Goal: Information Seeking & Learning: Learn about a topic

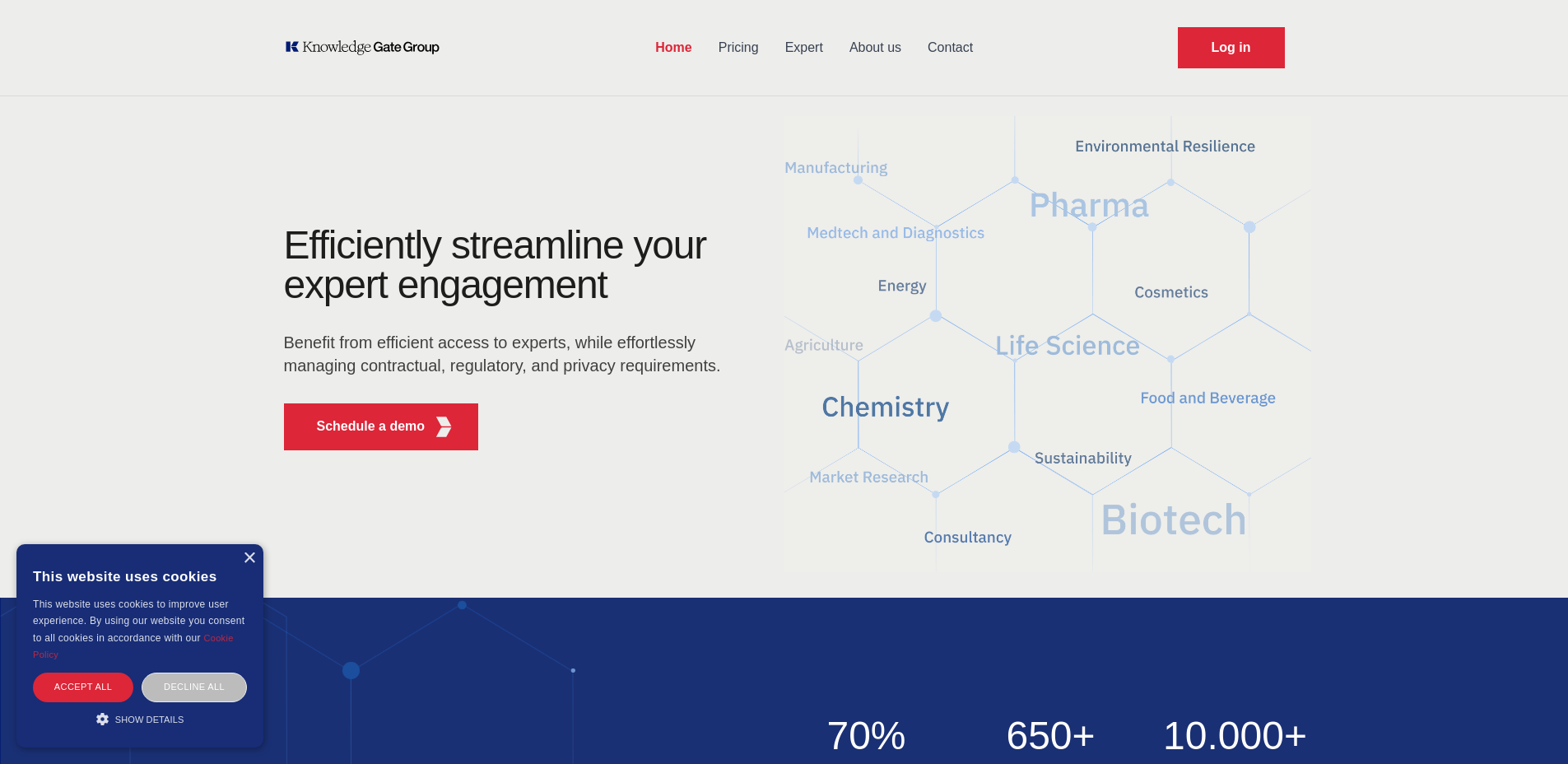
click at [747, 51] on link "Pricing" at bounding box center [739, 48] width 67 height 43
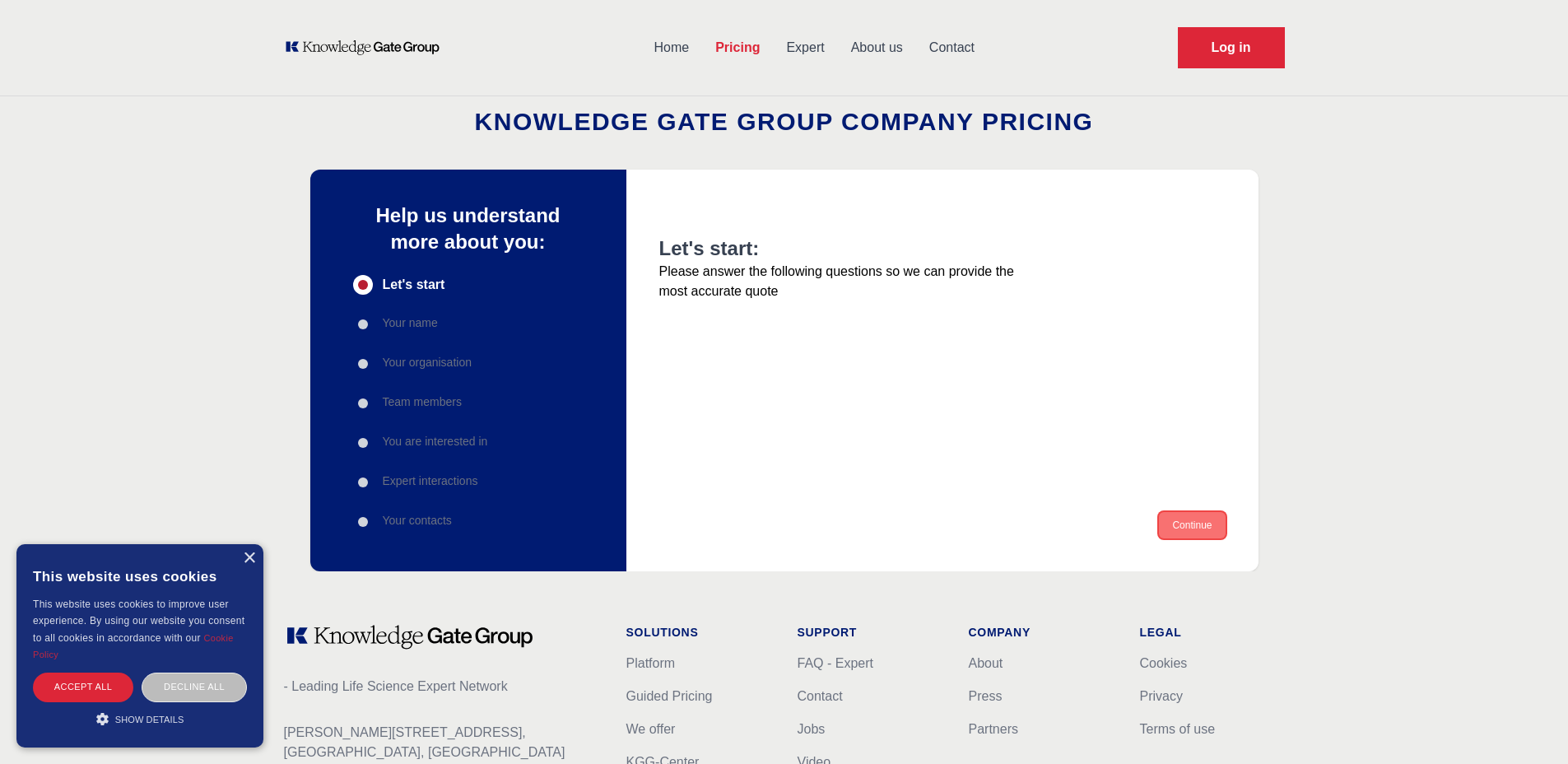
click at [1199, 520] on button "Continue" at bounding box center [1191, 525] width 66 height 27
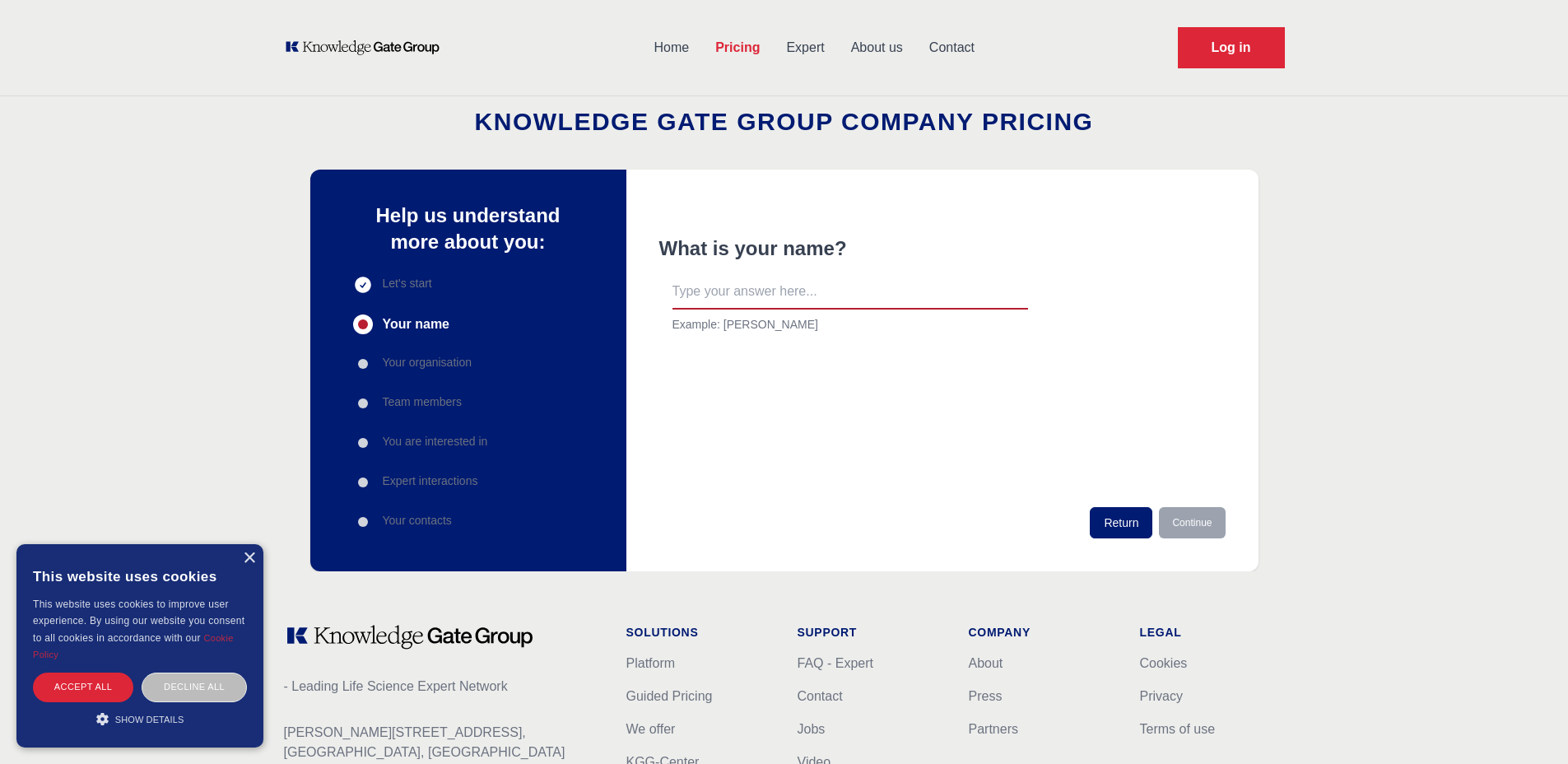
click at [803, 52] on link "Expert" at bounding box center [804, 48] width 64 height 43
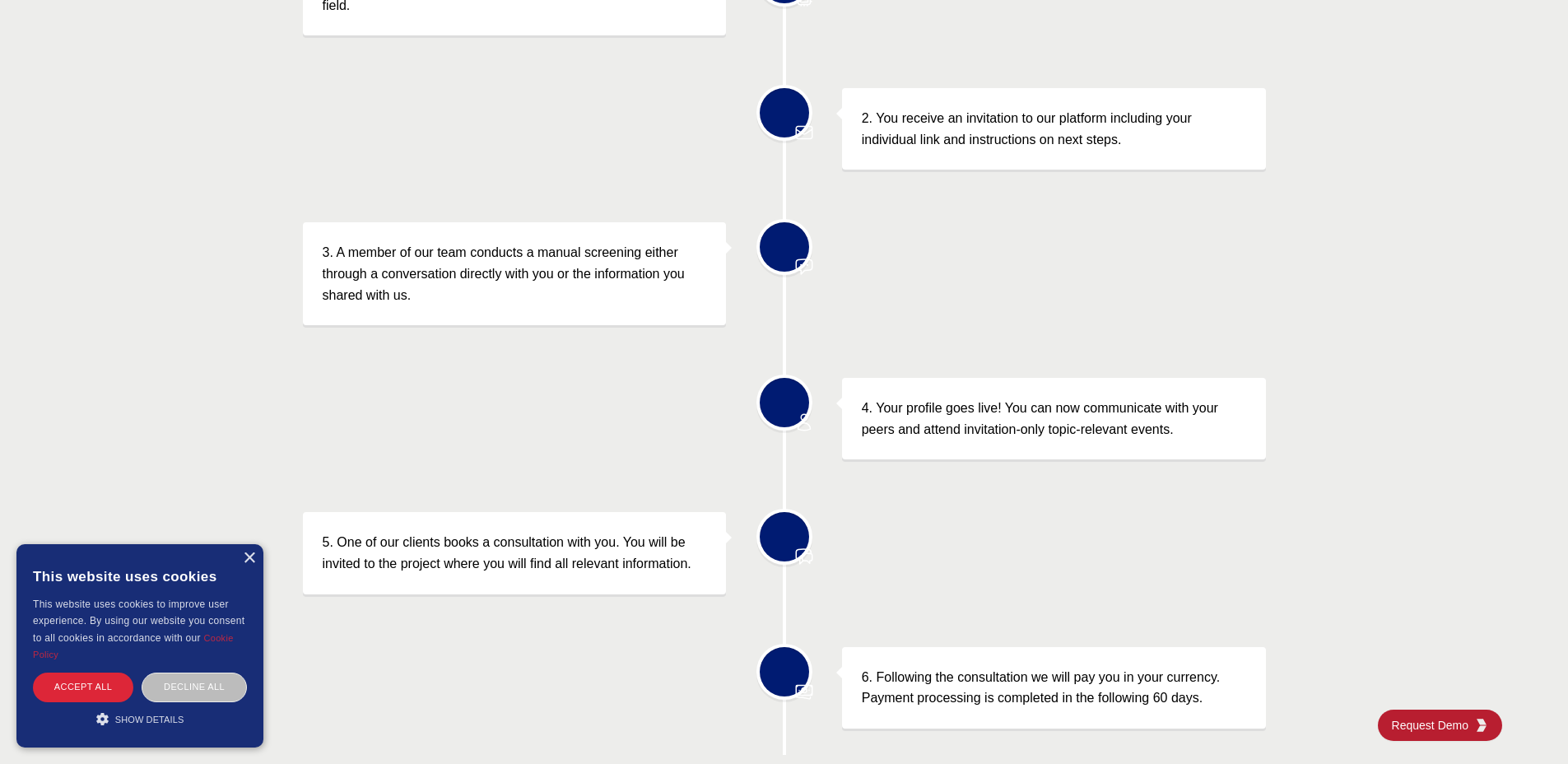
scroll to position [685, 0]
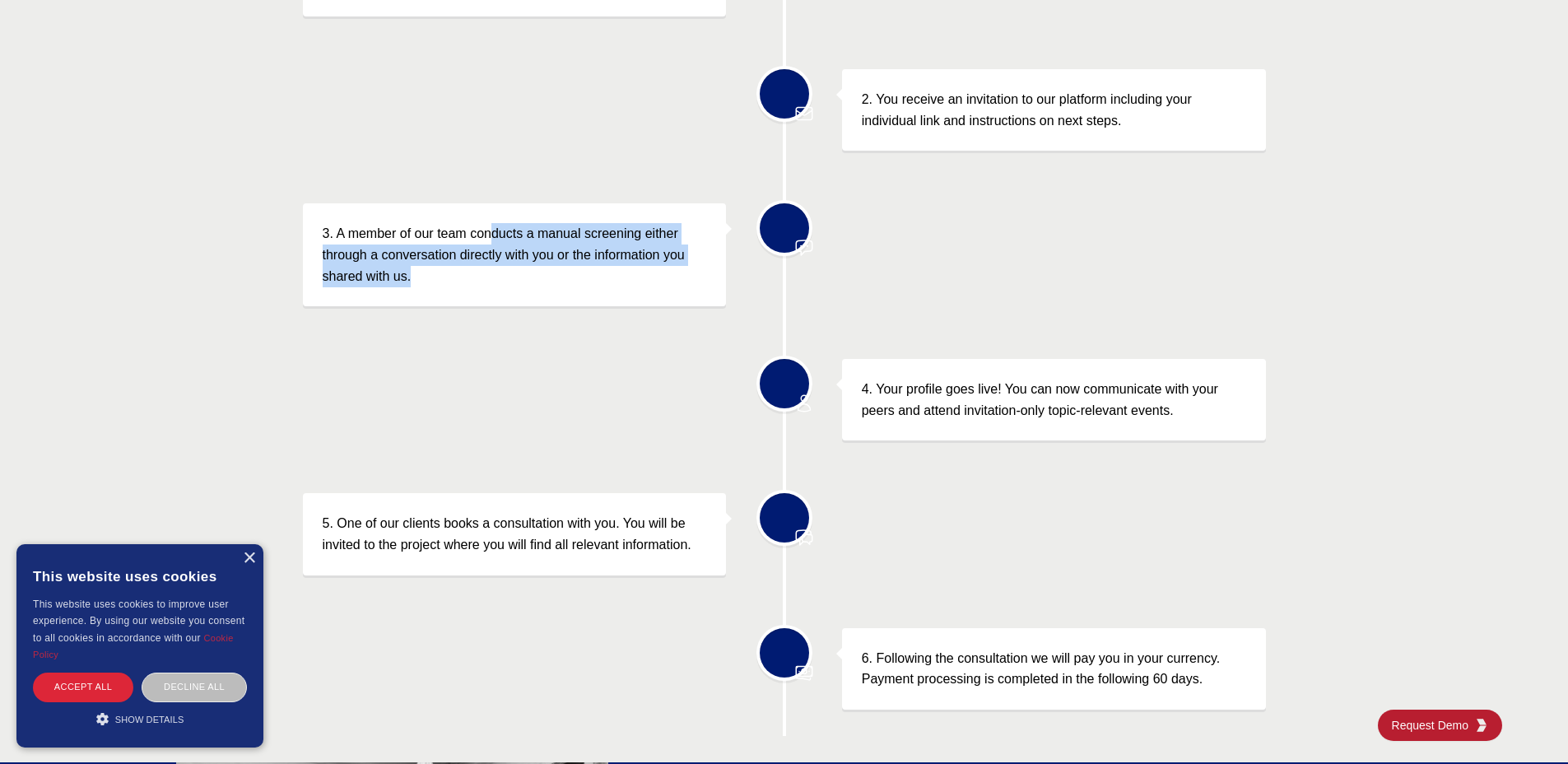
drag, startPoint x: 492, startPoint y: 225, endPoint x: 578, endPoint y: 296, distance: 111.5
click at [578, 296] on div "3. A member of our team conducts a manual screening either through a conversati…" at bounding box center [515, 255] width 424 height 103
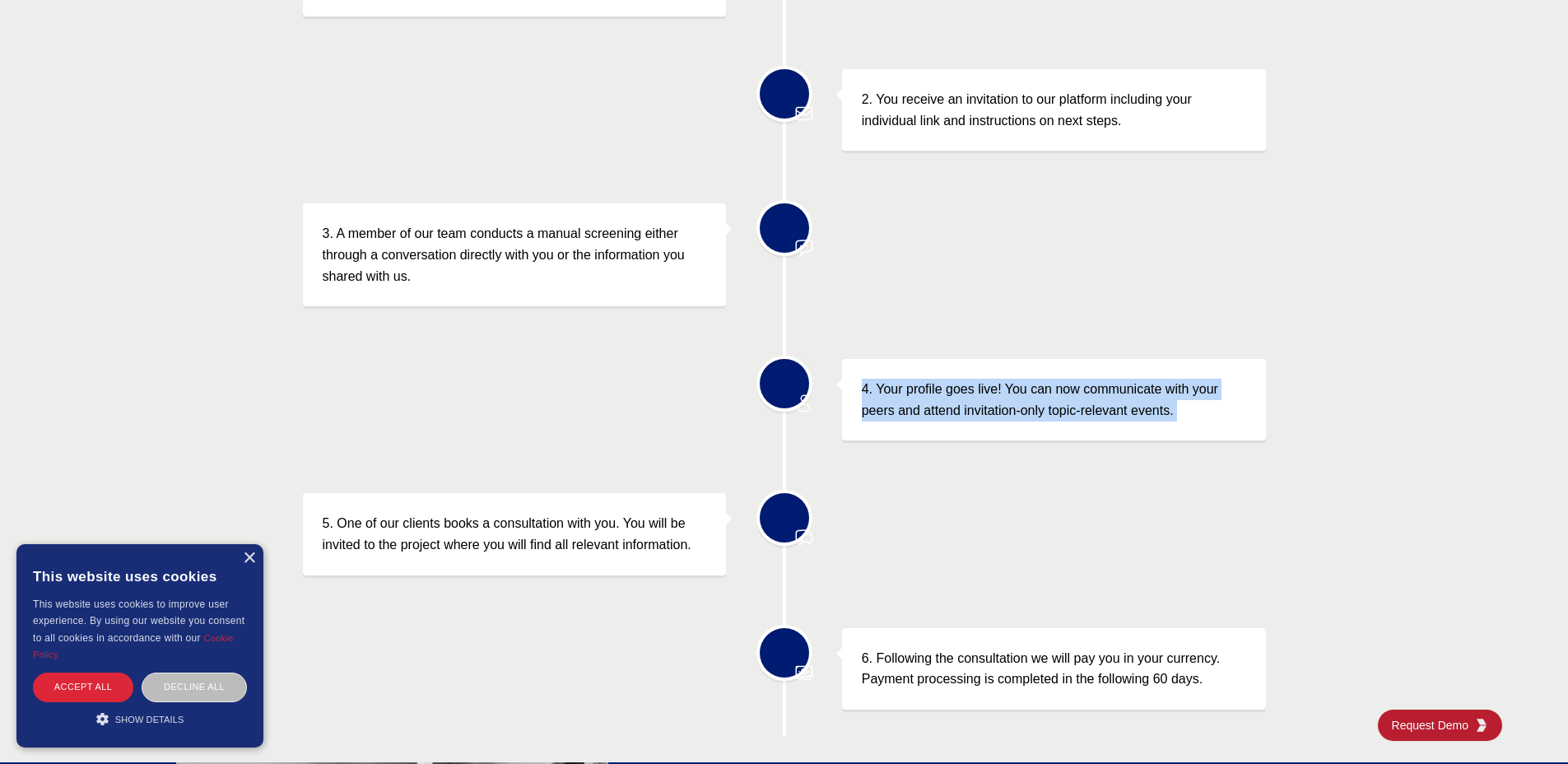
drag, startPoint x: 931, startPoint y: 370, endPoint x: 1094, endPoint y: 456, distance: 184.3
click at [1095, 456] on div "1. Our proprietary AI solution identifies you as an expert in your field. 2. Yo…" at bounding box center [784, 323] width 963 height 828
drag, startPoint x: 345, startPoint y: 509, endPoint x: 425, endPoint y: 522, distance: 81.0
click at [425, 522] on p "5. One of our clients books a consultation with you. You will be invited to the…" at bounding box center [515, 534] width 384 height 42
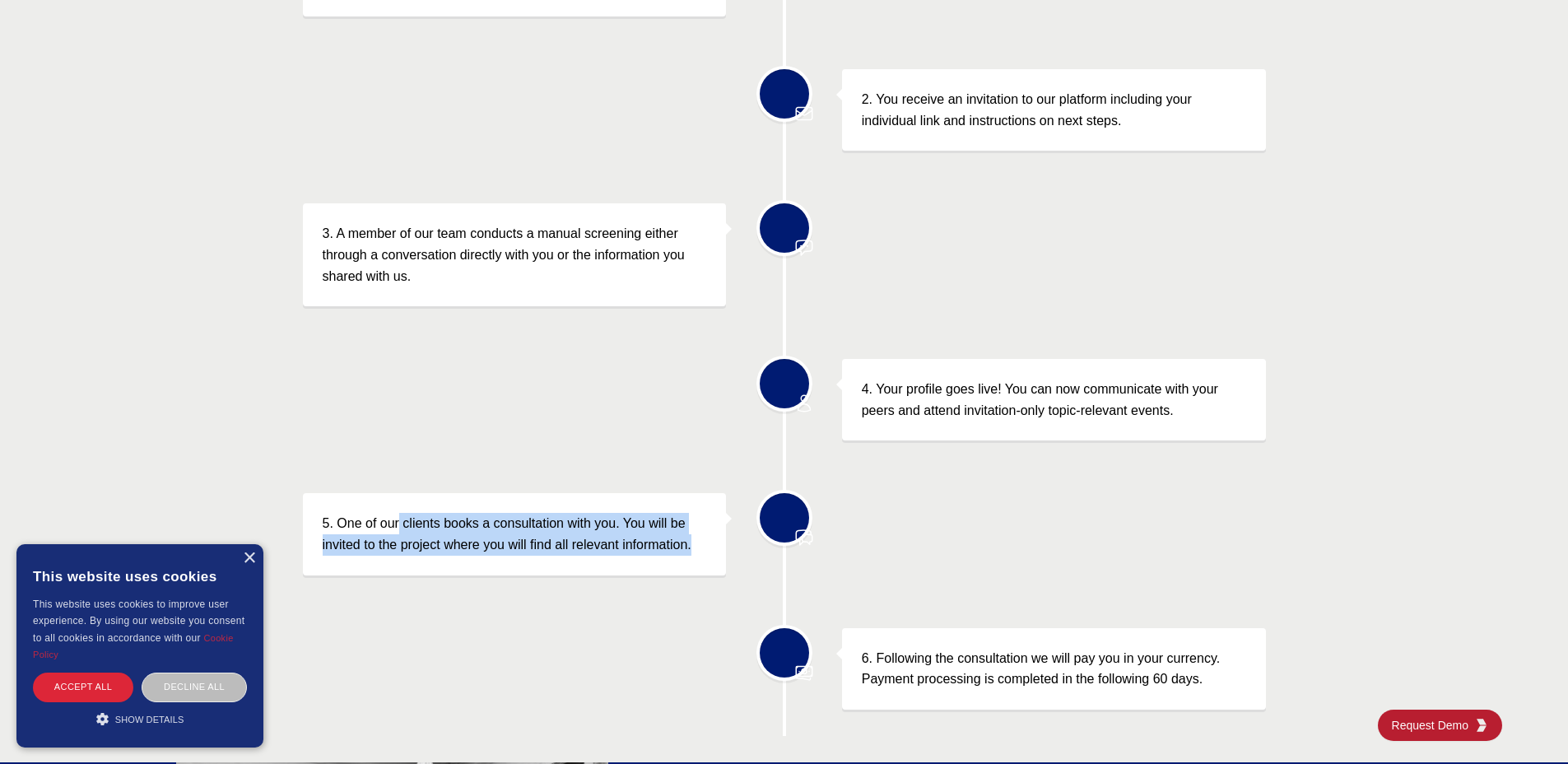
drag, startPoint x: 398, startPoint y: 521, endPoint x: 600, endPoint y: 559, distance: 205.5
click at [600, 559] on div "5. One of our clients books a consultation with you. You will be invited to the…" at bounding box center [515, 534] width 424 height 82
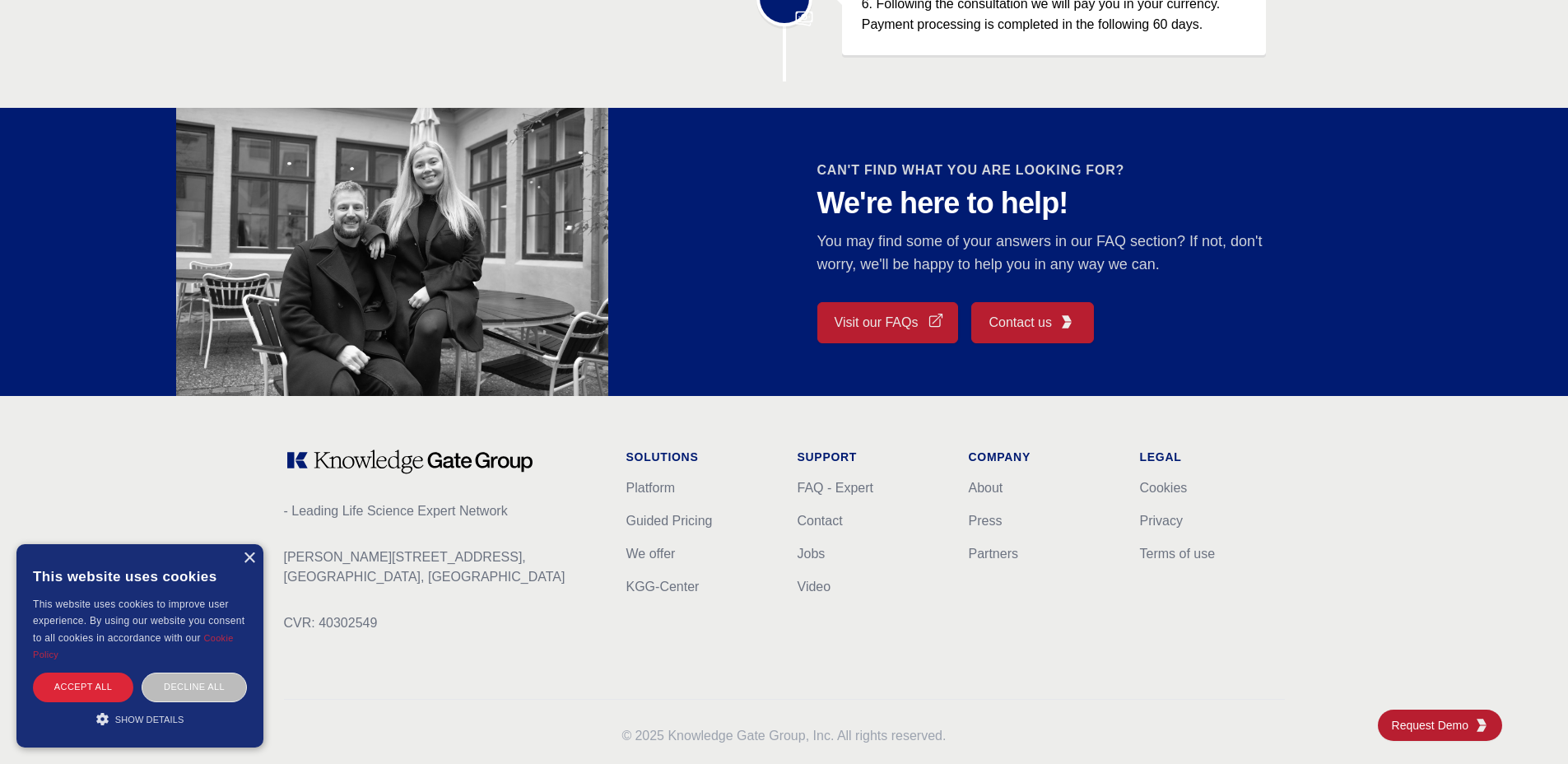
scroll to position [1374, 0]
